Goal: Task Accomplishment & Management: Use online tool/utility

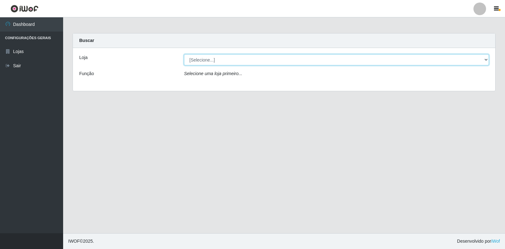
click at [477, 59] on select "[Selecione...] Extrabom - Loja 18 Goiabeiras" at bounding box center [336, 59] width 305 height 11
select select "501"
click at [184, 54] on select "[Selecione...] Extrabom - Loja 18 Goiabeiras" at bounding box center [336, 59] width 305 height 11
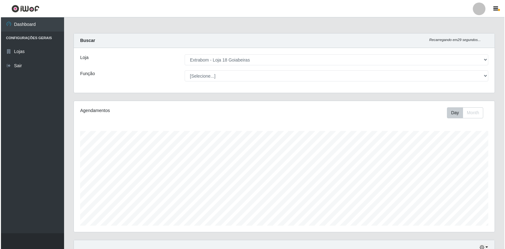
scroll to position [221, 0]
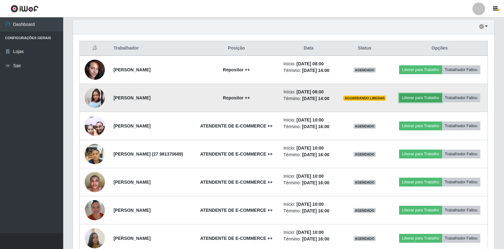
click at [427, 97] on button "Liberar para Trabalho" at bounding box center [420, 97] width 43 height 9
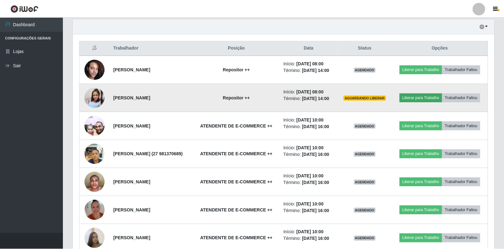
scroll to position [131, 417]
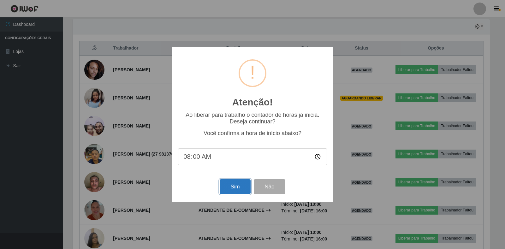
click at [232, 184] on button "Sim" at bounding box center [235, 186] width 31 height 15
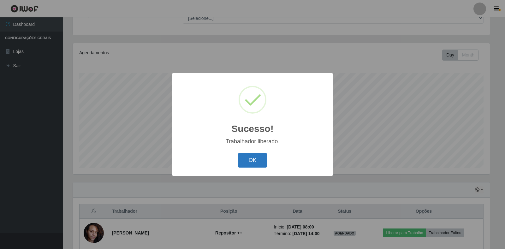
click at [249, 162] on button "OK" at bounding box center [252, 160] width 29 height 15
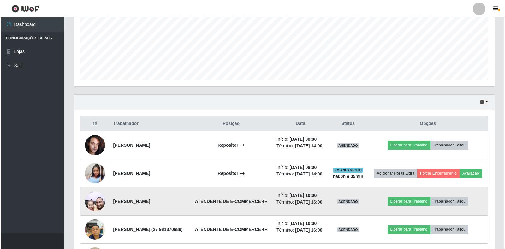
scroll to position [153, 0]
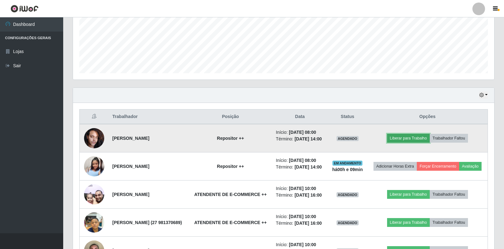
click at [412, 142] on button "Liberar para Trabalho" at bounding box center [408, 138] width 43 height 9
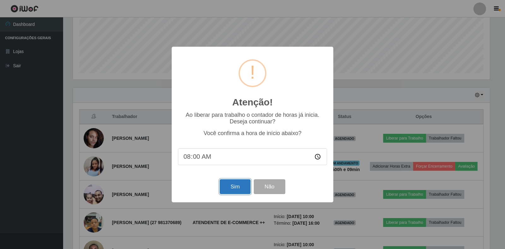
click at [231, 190] on button "Sim" at bounding box center [235, 186] width 31 height 15
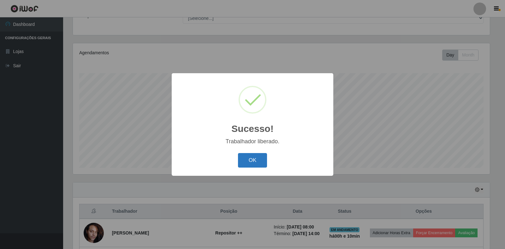
click at [246, 157] on button "OK" at bounding box center [252, 160] width 29 height 15
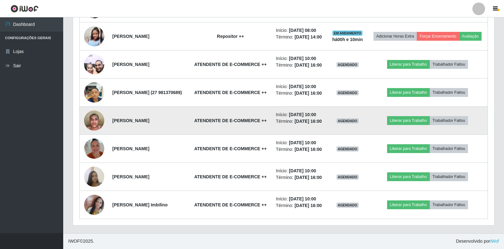
scroll to position [321, 0]
